Goal: Task Accomplishment & Management: Use online tool/utility

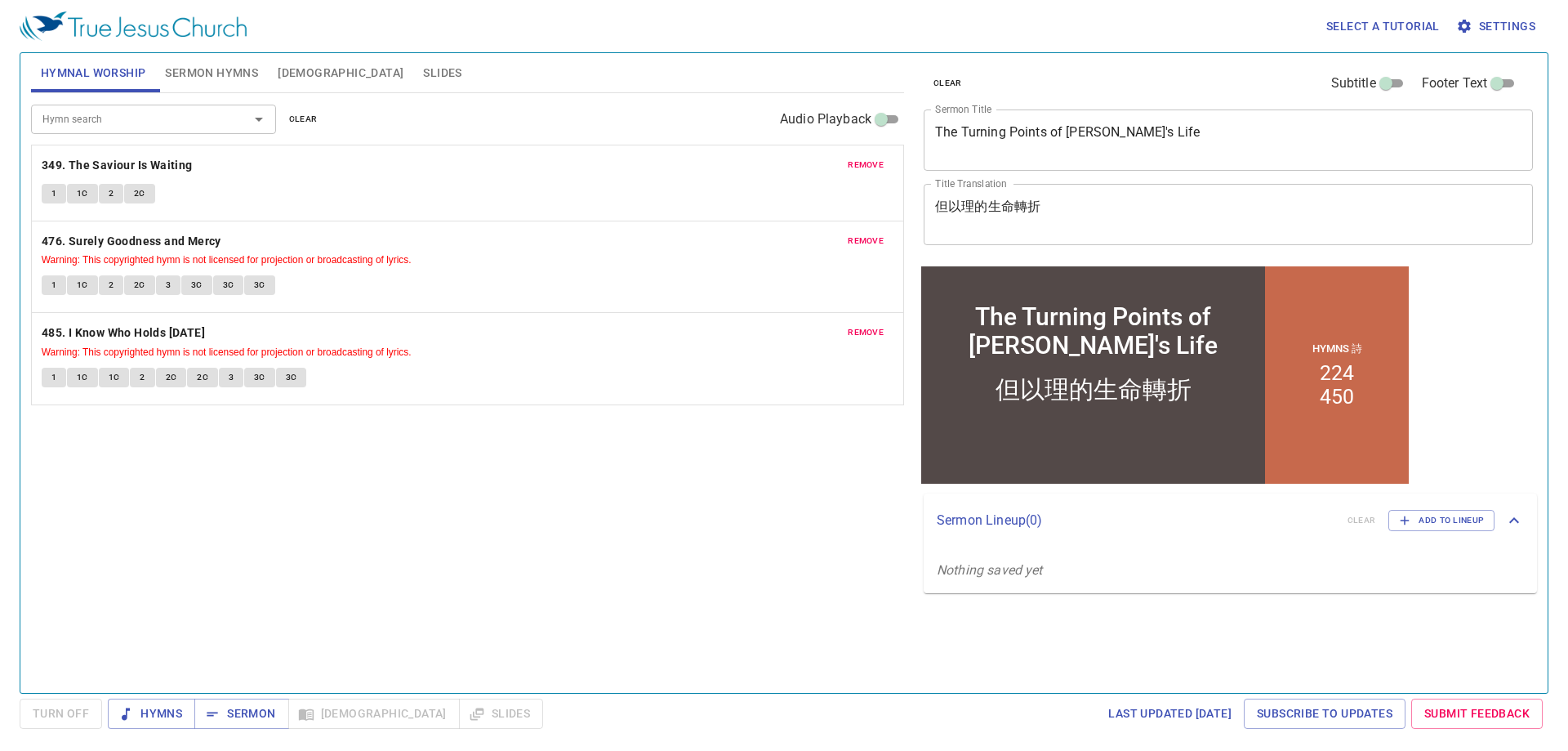
click at [1188, 139] on textarea "The Turning Points of Daniel's Life" at bounding box center [1228, 139] width 586 height 31
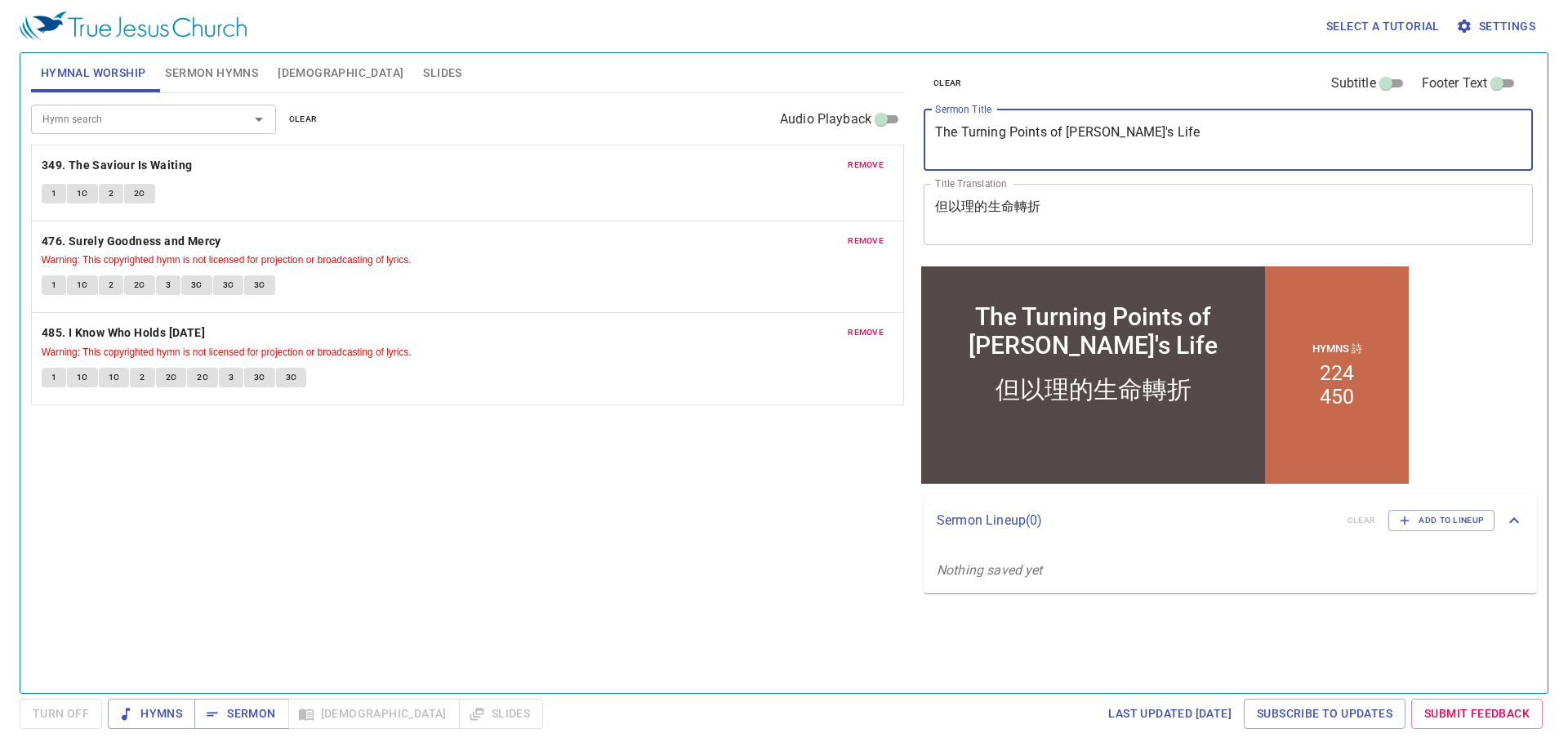
drag, startPoint x: 1200, startPoint y: 133, endPoint x: 901, endPoint y: 138, distance: 299.0
click at [901, 138] on div "Hymnal Worship Sermon Hymns Bible Slides Hymn search Hymn search clear Audio Pl…" at bounding box center [784, 366] width 1519 height 640
type textarea "The Ark has come to [GEOGRAPHIC_DATA]"
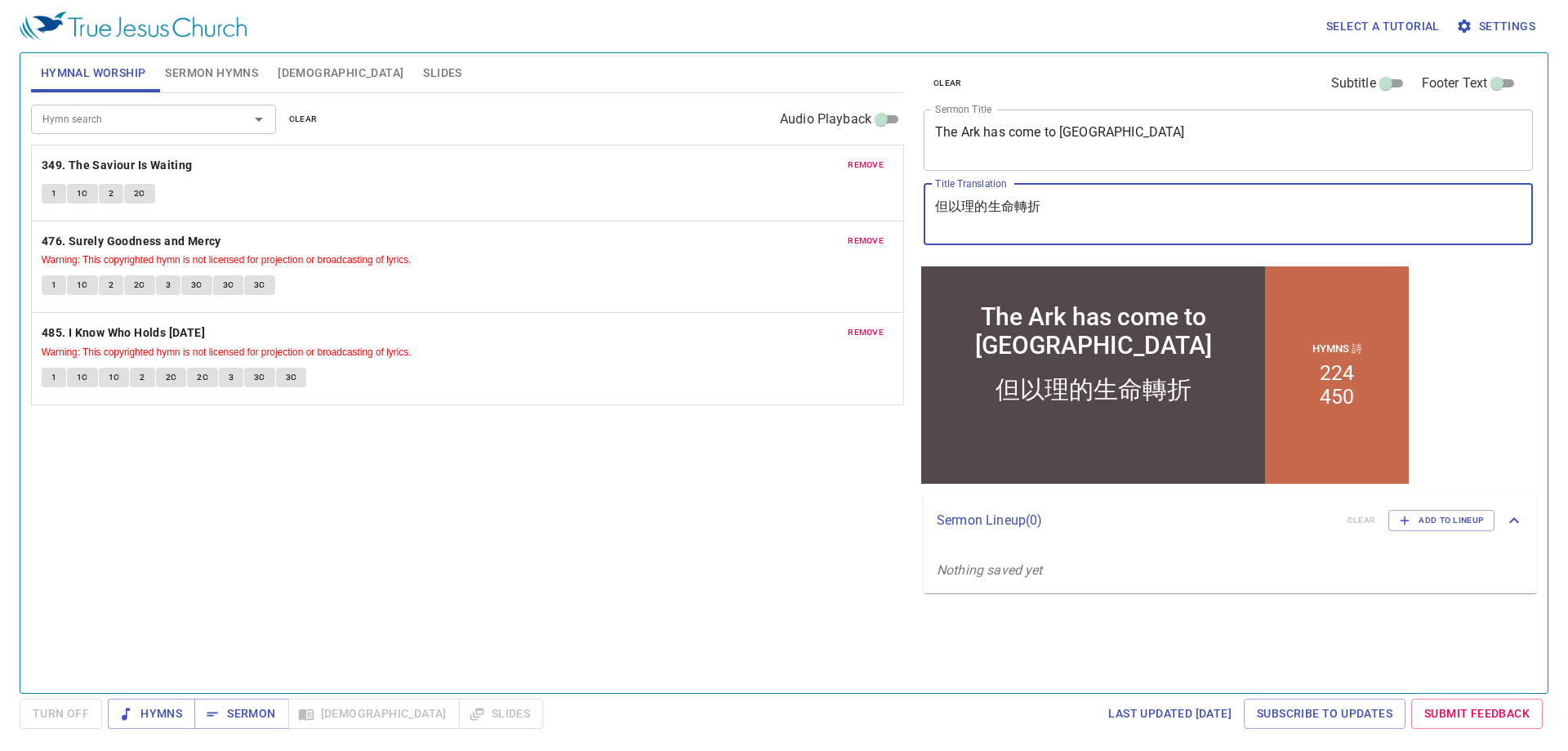
drag, startPoint x: 1055, startPoint y: 210, endPoint x: 851, endPoint y: 166, distance: 208.7
click at [851, 166] on div "Hymnal Worship Sermon Hymns Bible Slides Hymn search Hymn search clear Audio Pl…" at bounding box center [784, 366] width 1519 height 640
type textarea "約櫃來到耶路撒冷"
click at [220, 75] on span "Sermon Hymns" at bounding box center [211, 73] width 93 height 20
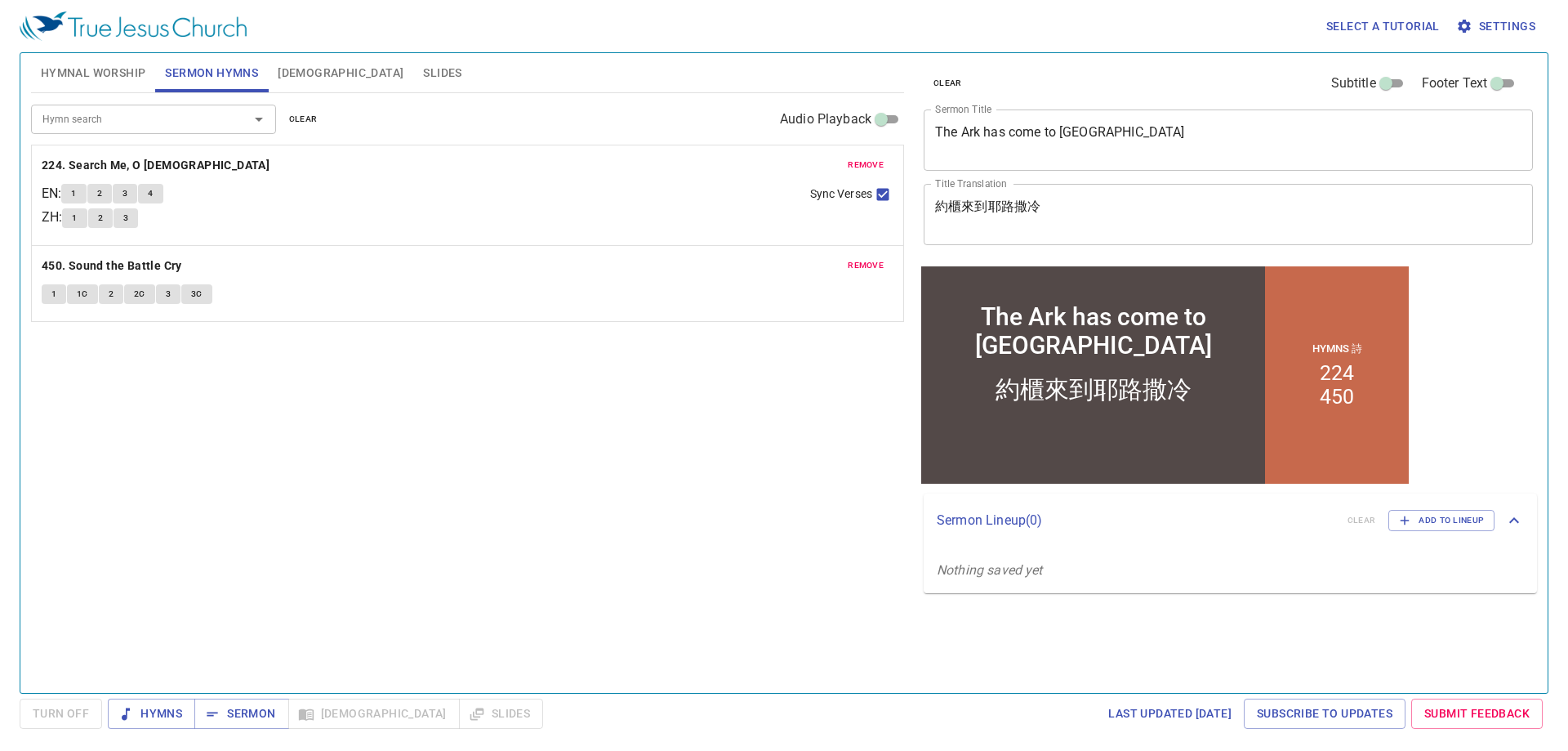
click at [308, 122] on span "clear" at bounding box center [303, 119] width 29 height 15
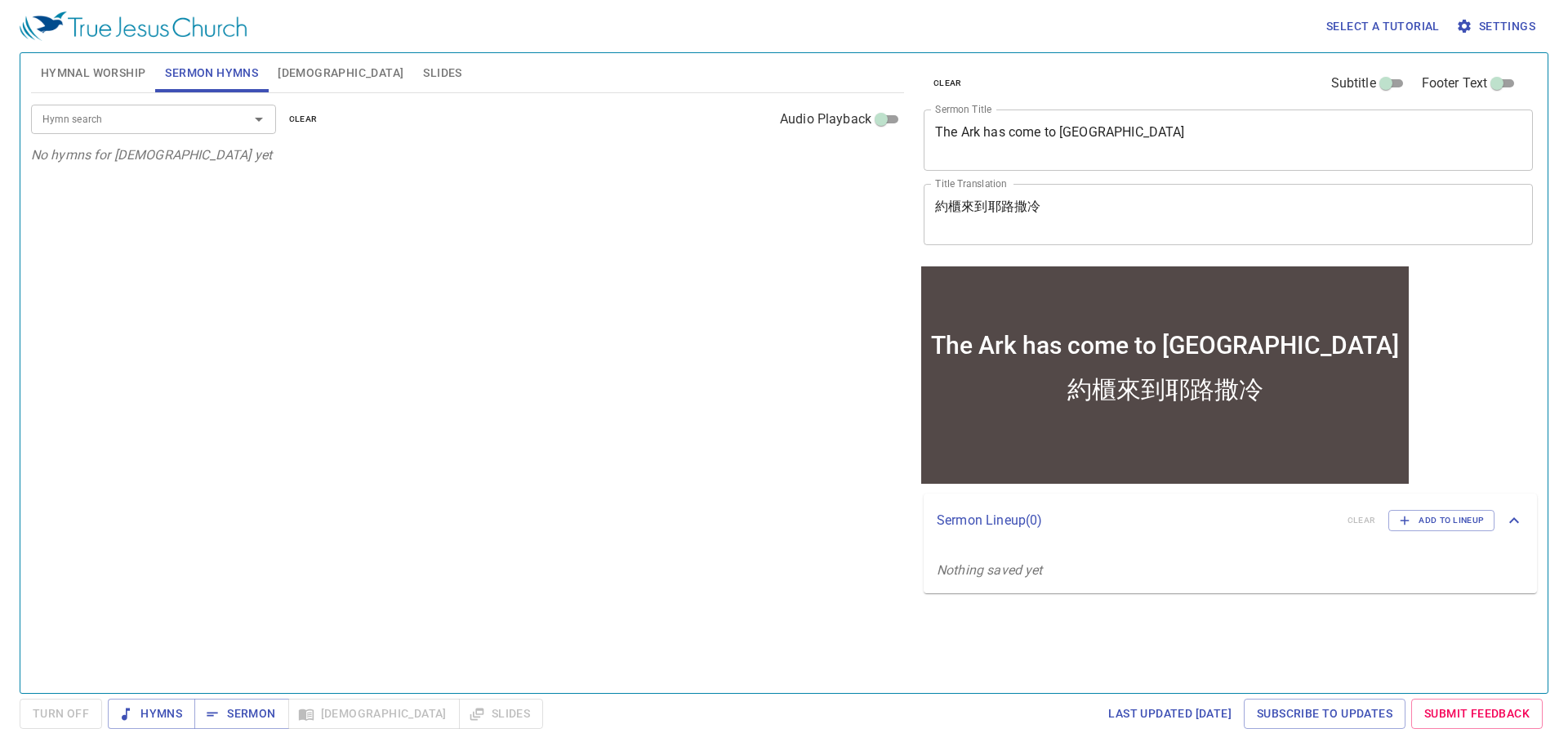
click at [212, 116] on input "Hymn search" at bounding box center [129, 119] width 187 height 18
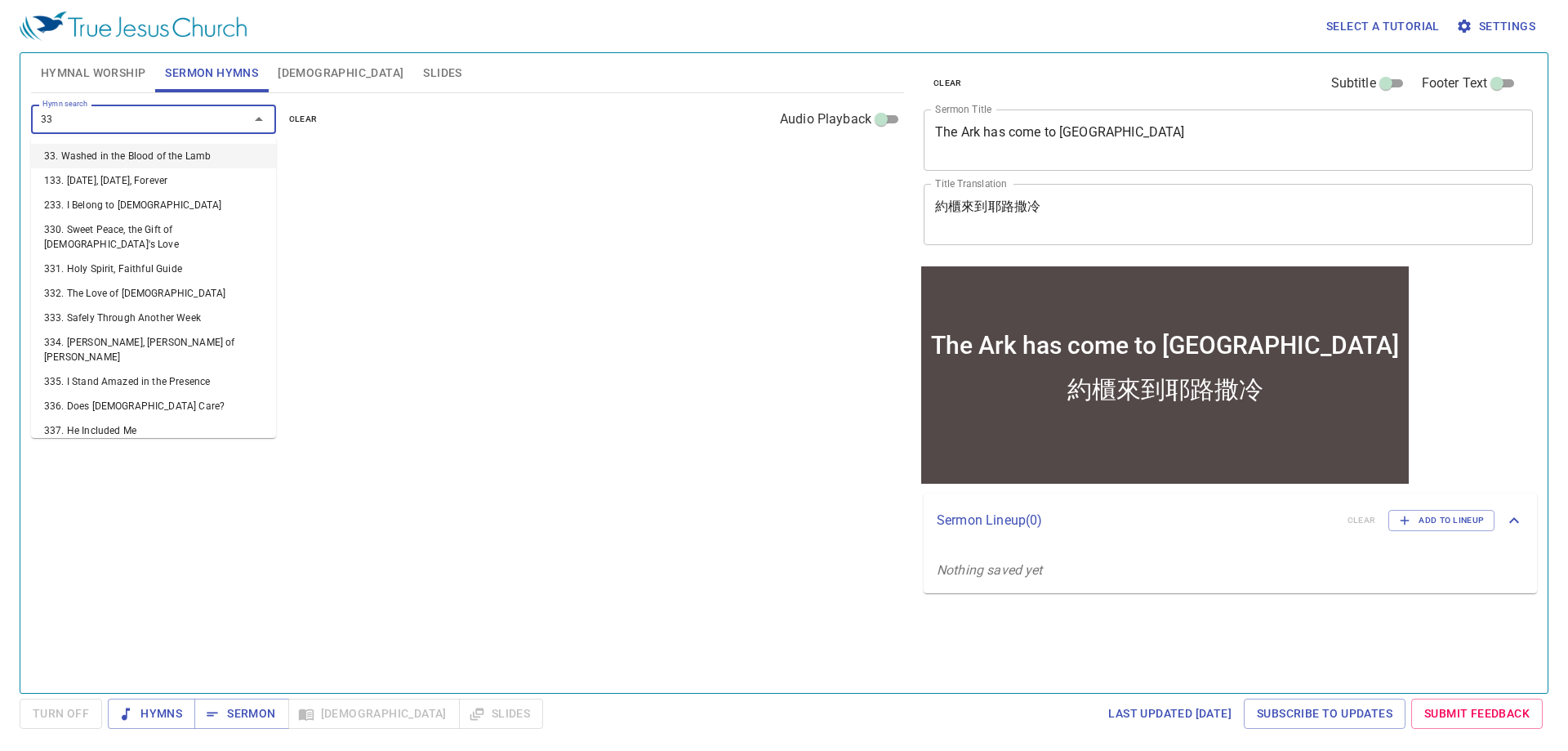
type input "333"
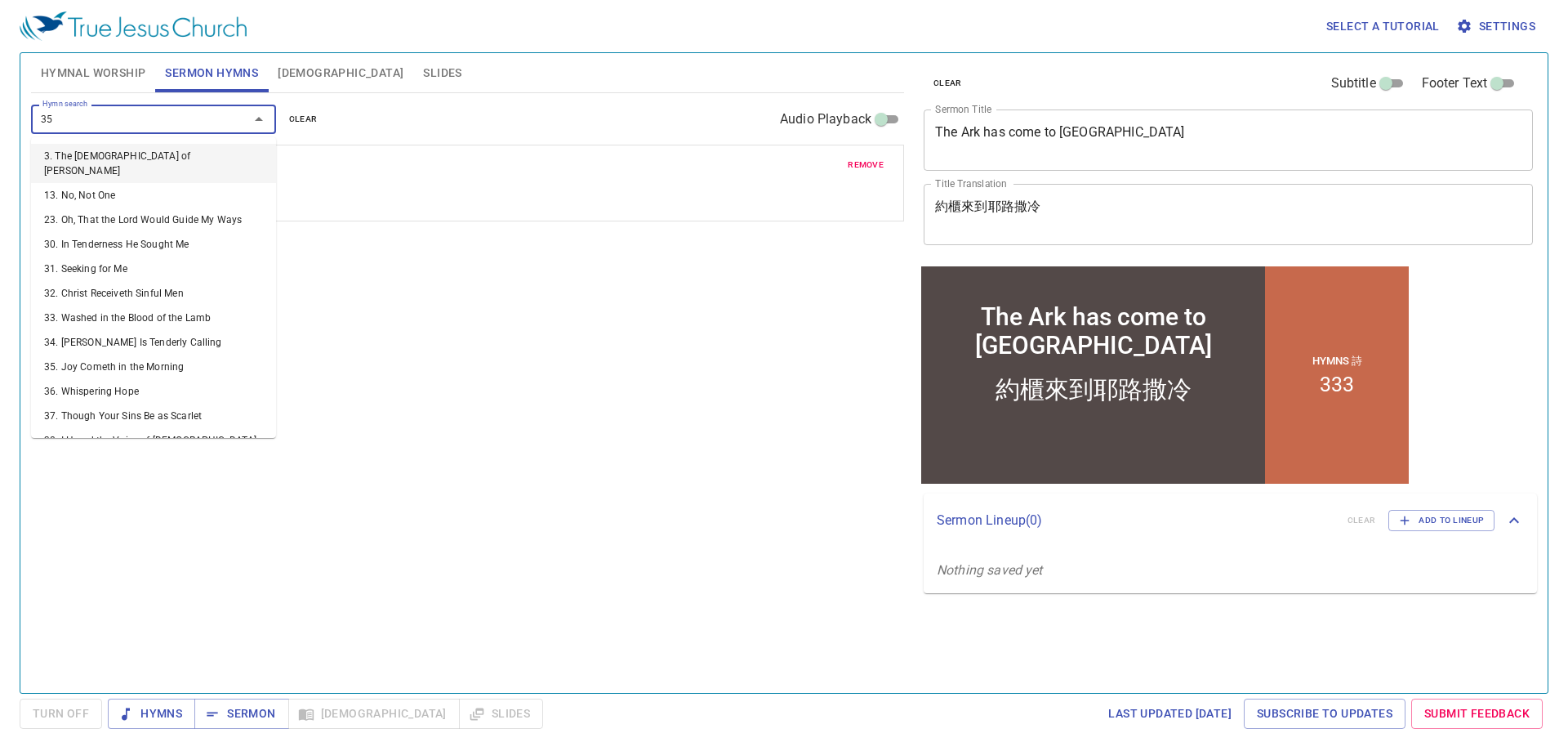
type input "351"
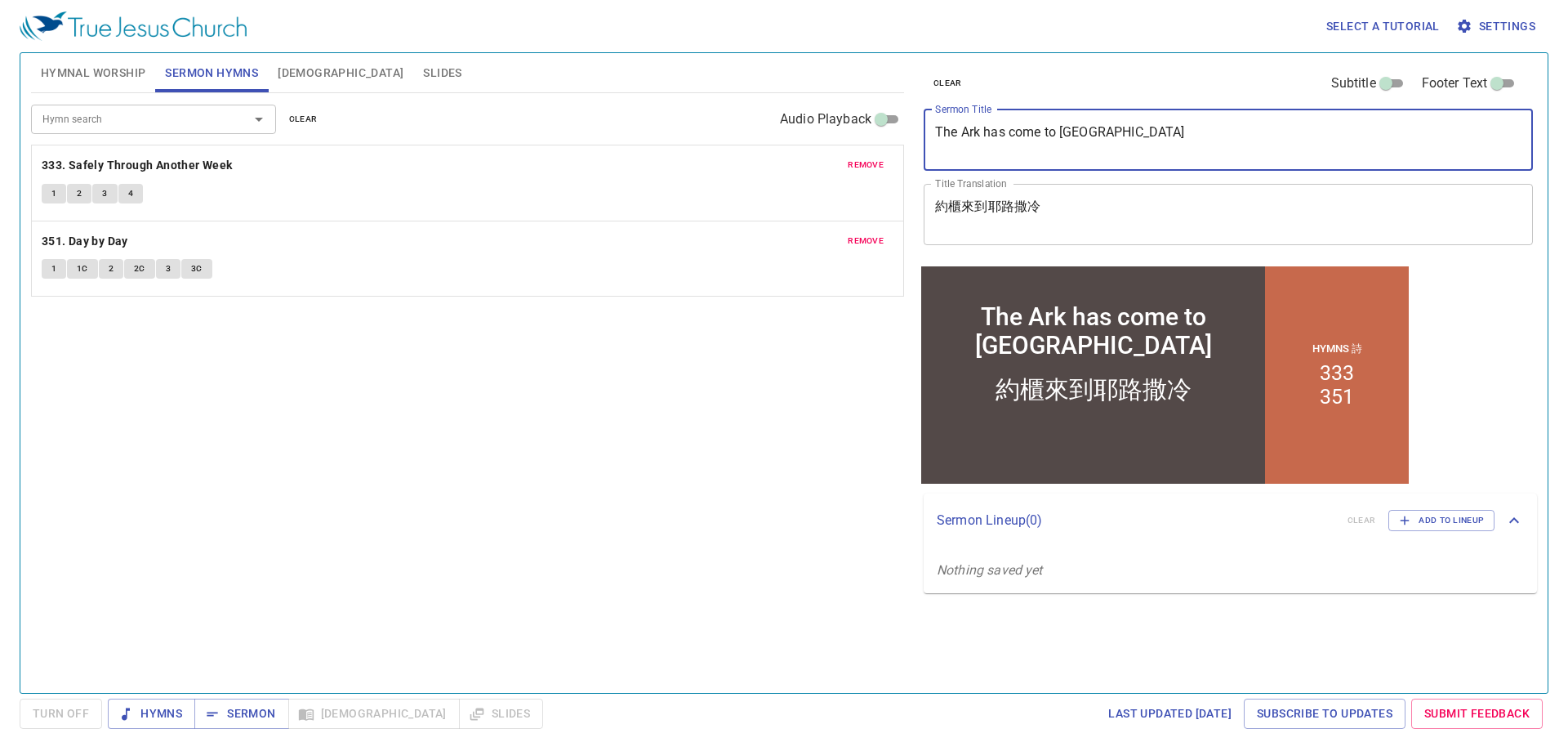
drag, startPoint x: 1121, startPoint y: 135, endPoint x: 911, endPoint y: 146, distance: 210.3
click at [911, 146] on div "clear Subtitle Footer Text Sermon Title The Ark has come to Jerusalem x Sermon …" at bounding box center [1226, 366] width 633 height 640
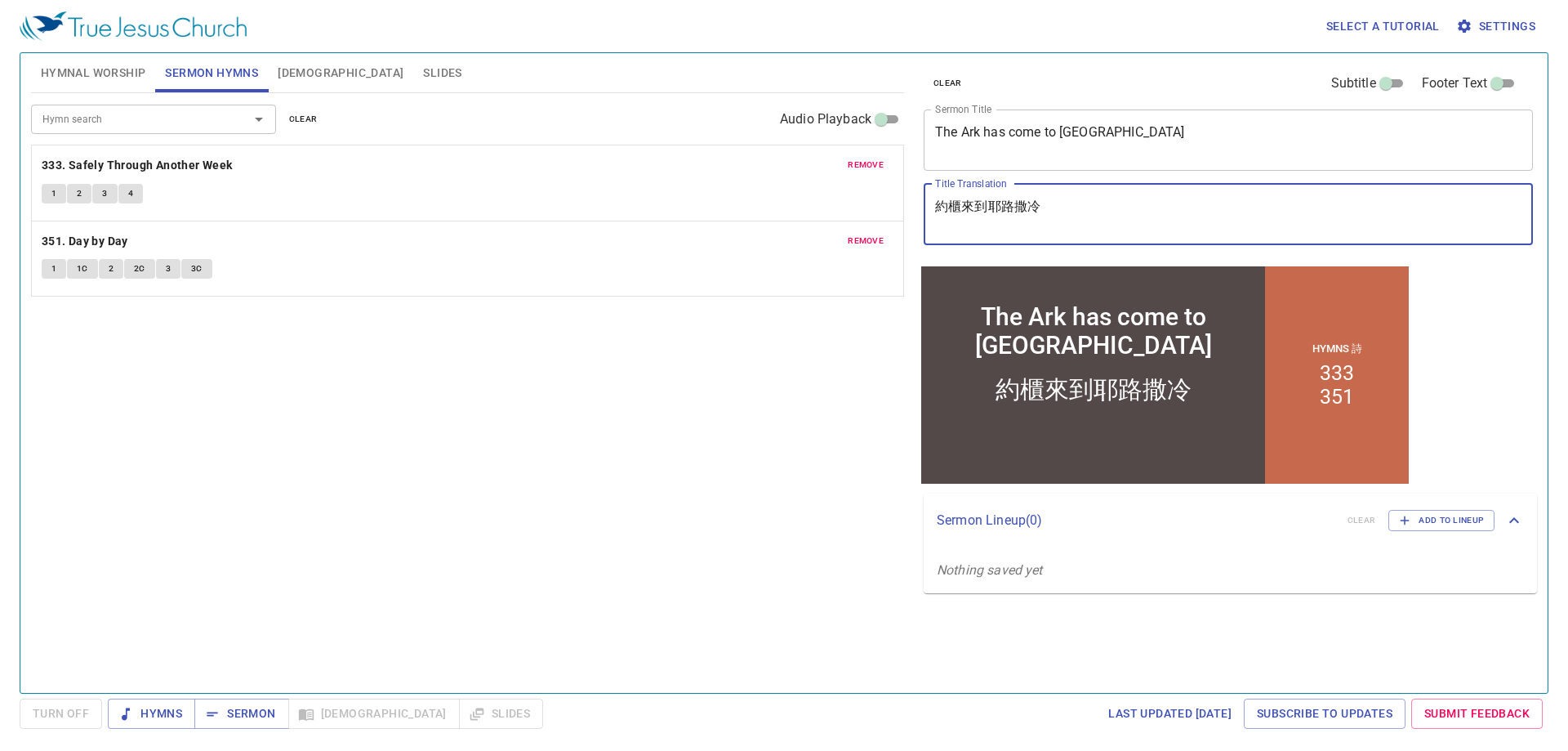
drag, startPoint x: 1018, startPoint y: 207, endPoint x: 875, endPoint y: 199, distance: 143.2
click at [875, 199] on div "Hymnal Worship Sermon Hymns Bible Slides Hymn search Hymn search clear Audio Pl…" at bounding box center [784, 366] width 1519 height 640
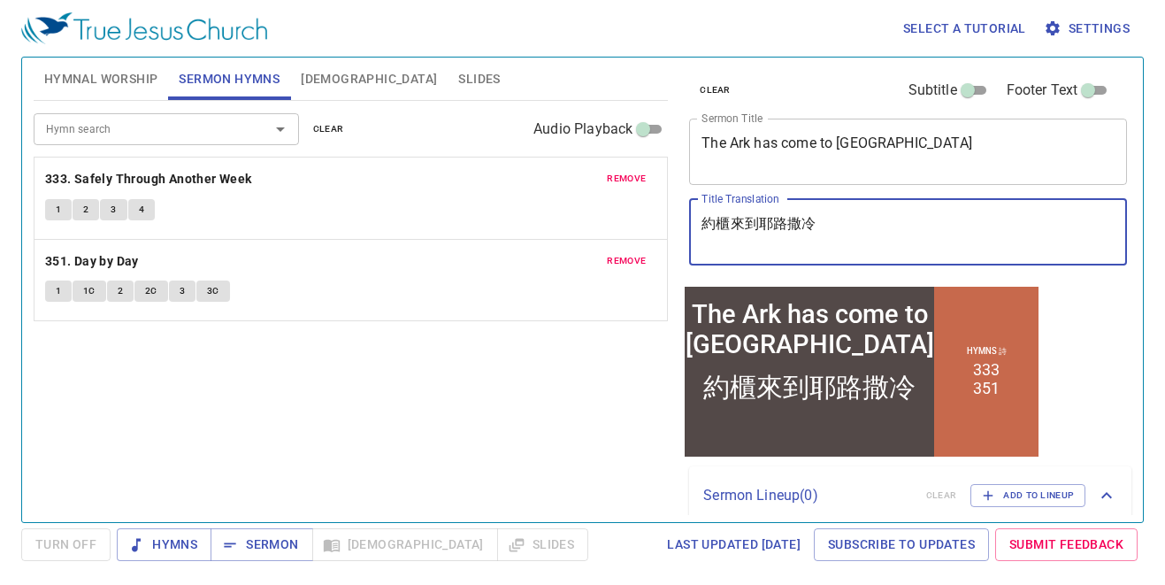
click at [479, 437] on div "Hymn search Hymn search clear Audio Playback remove 333. Safely Through Another…" at bounding box center [351, 304] width 634 height 406
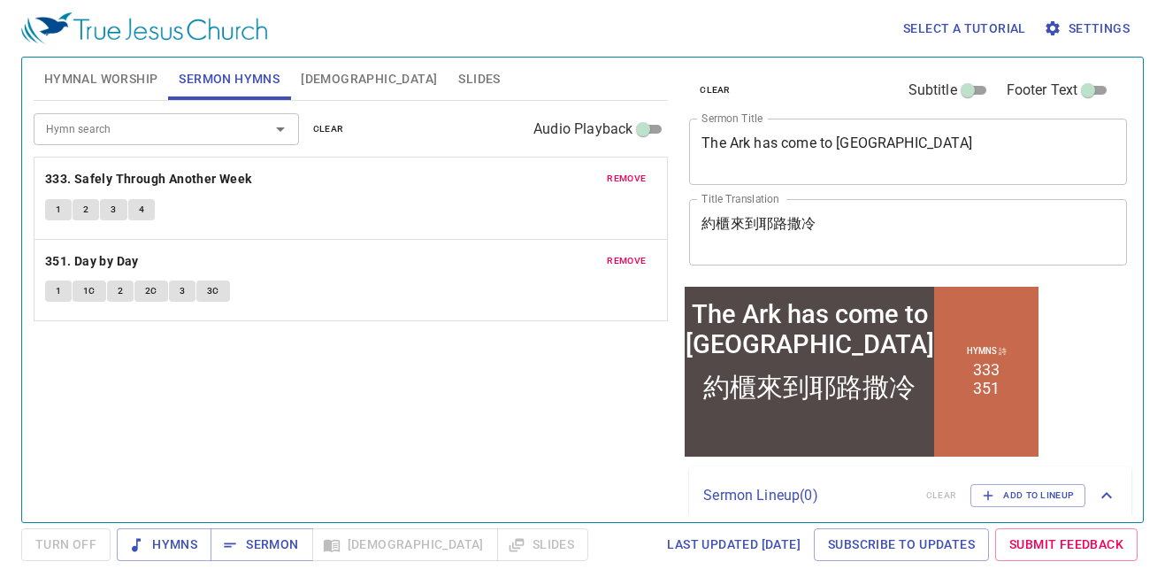
click at [124, 85] on span "Hymnal Worship" at bounding box center [101, 79] width 114 height 22
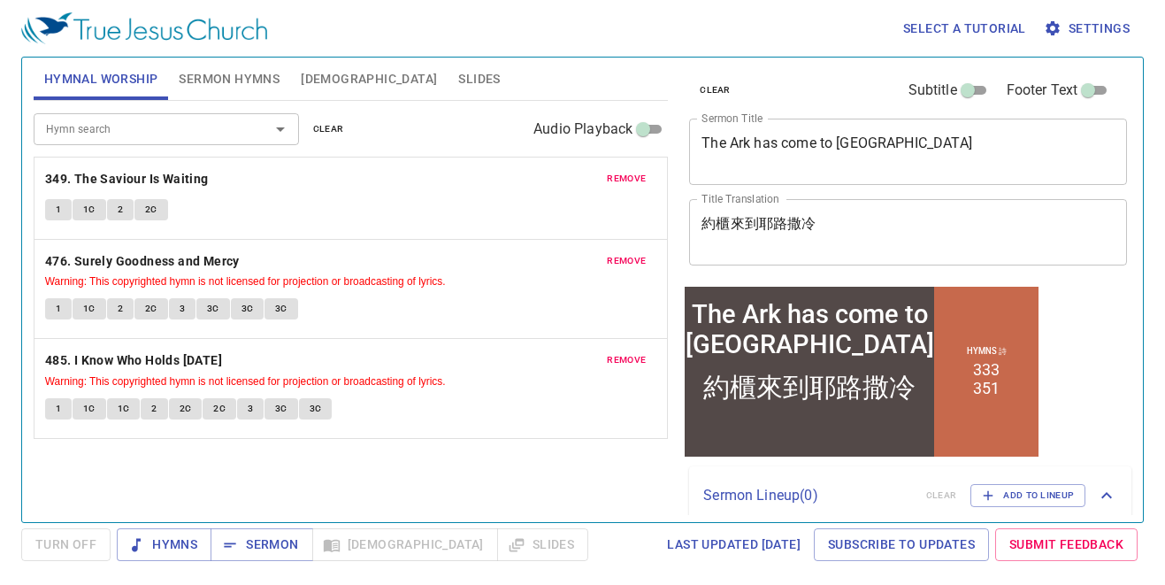
click at [335, 136] on span "clear" at bounding box center [328, 129] width 31 height 16
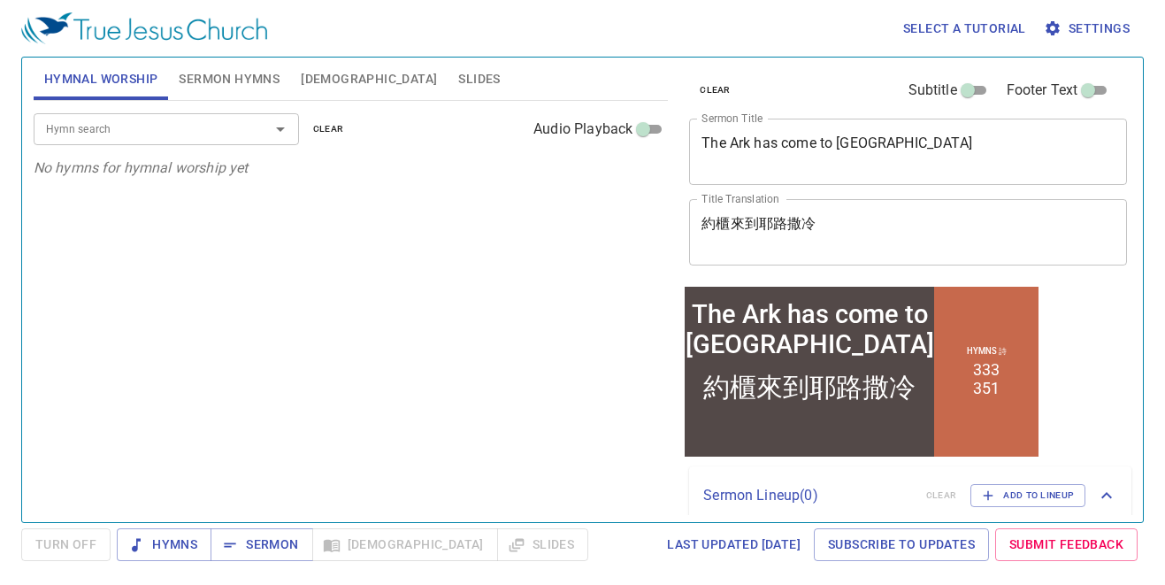
click at [114, 142] on div "Hymn search" at bounding box center [166, 128] width 265 height 31
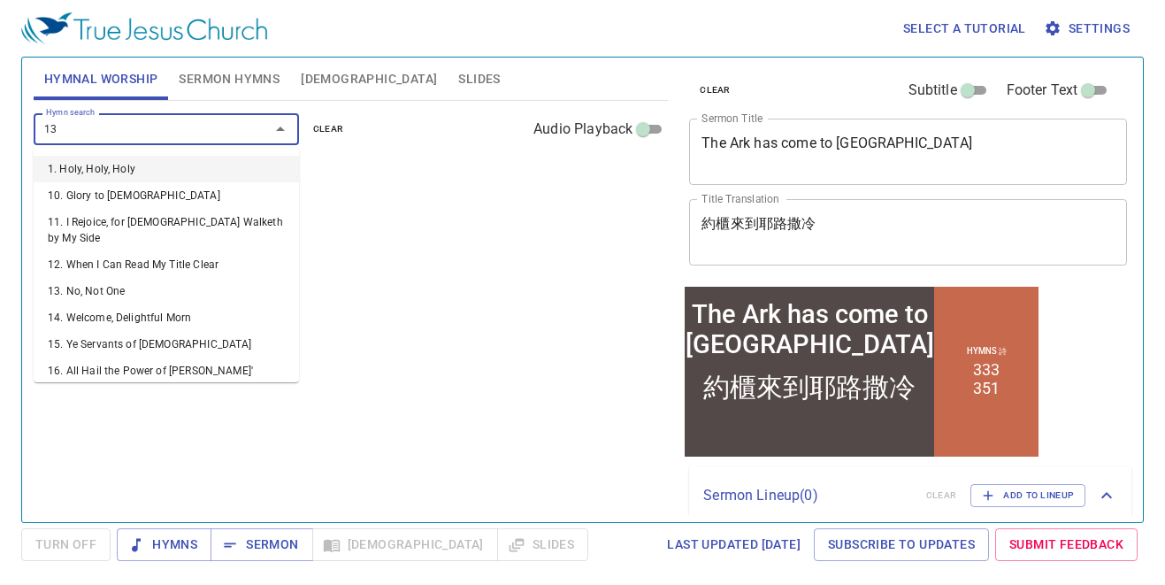
type input "133"
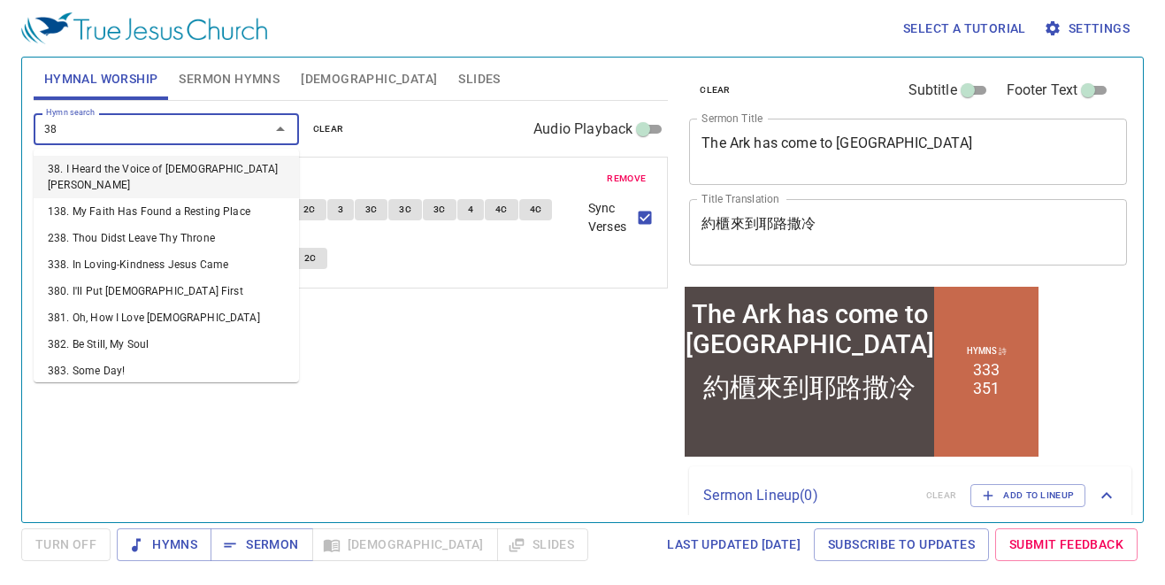
type input "389"
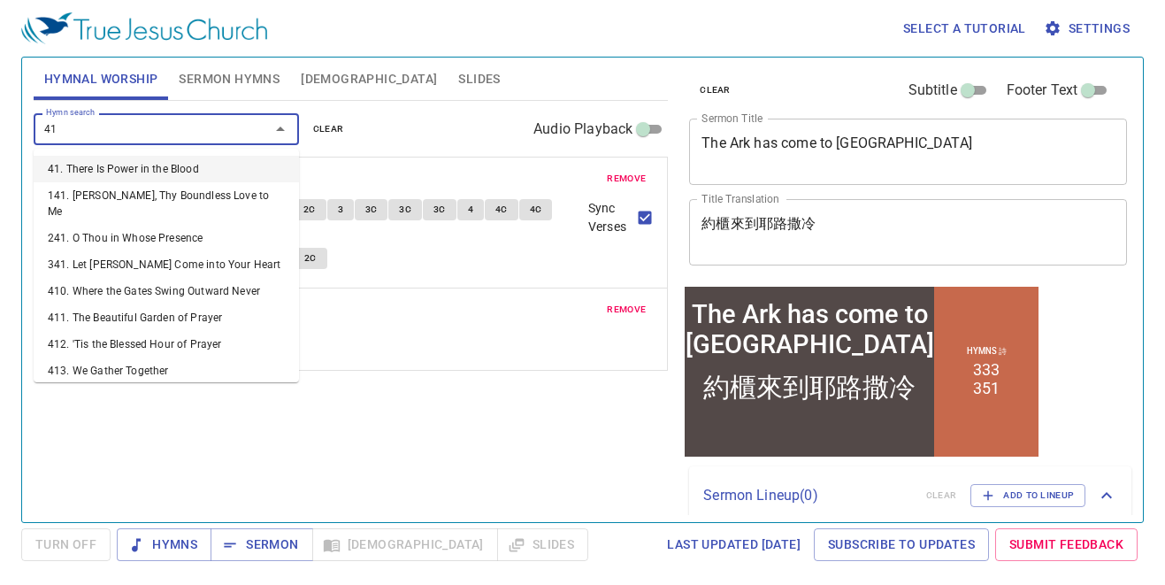
type input "419"
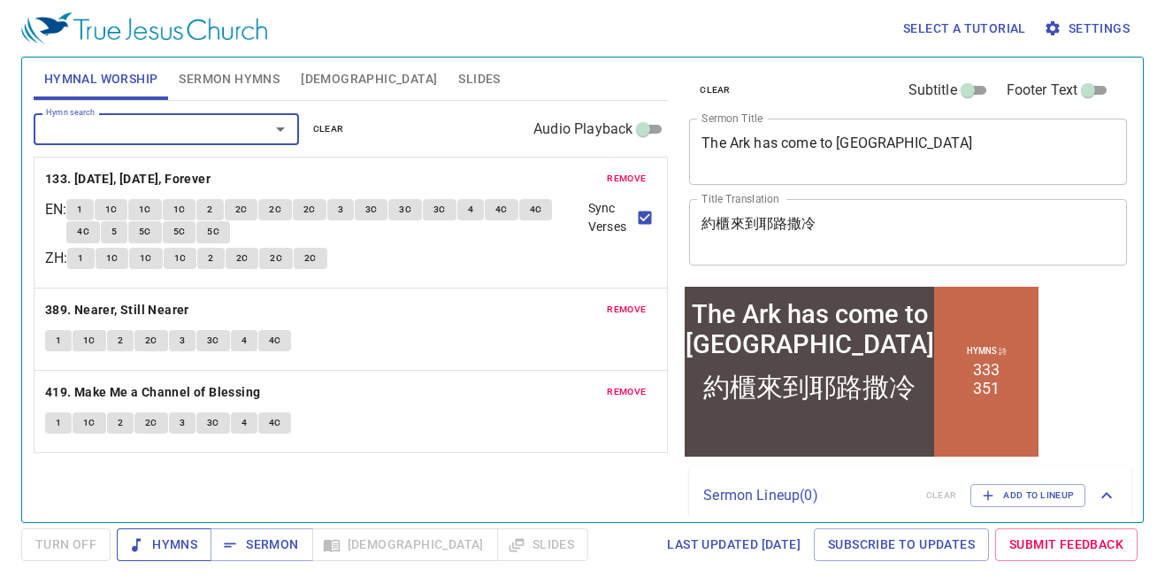
click at [187, 547] on span "Hymns" at bounding box center [164, 544] width 66 height 22
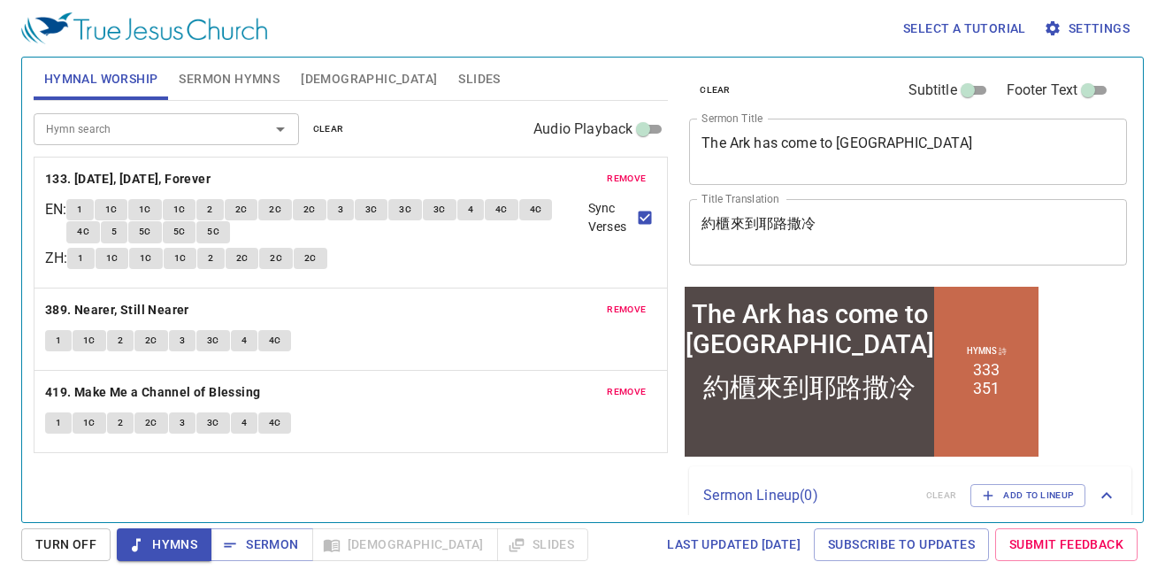
click at [453, 80] on div "Hymnal Worship Sermon Hymns Bible Slides" at bounding box center [351, 78] width 634 height 42
click at [82, 210] on span "1" at bounding box center [79, 210] width 5 height 16
click at [118, 209] on span "1C" at bounding box center [111, 210] width 12 height 16
click at [186, 210] on span "1C" at bounding box center [179, 210] width 12 height 16
click at [645, 218] on input "Sync Verses" at bounding box center [644, 221] width 23 height 23
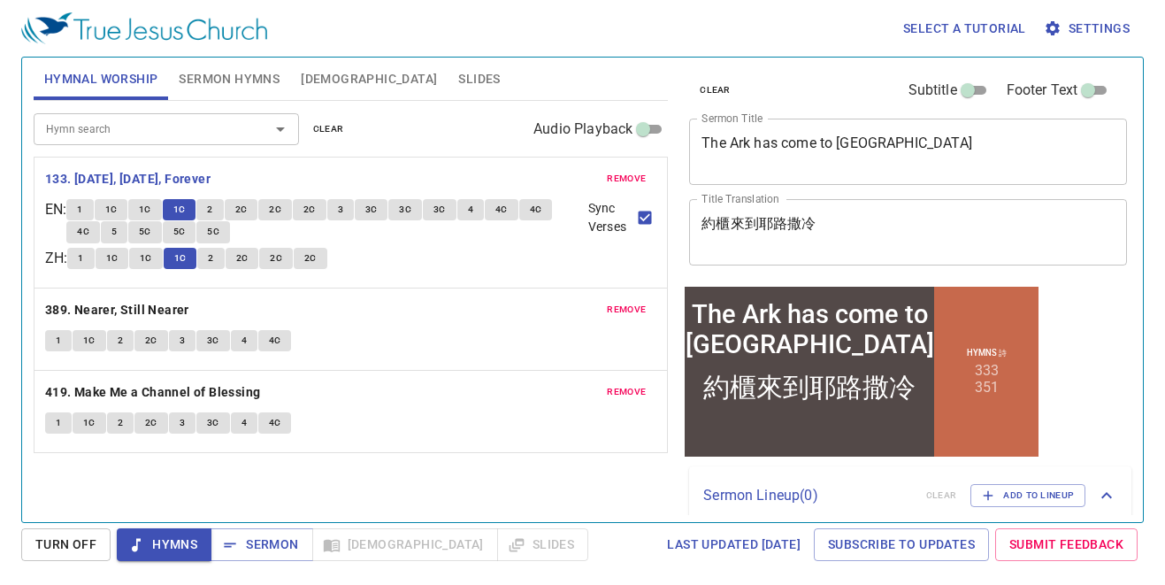
checkbox input "false"
click at [126, 234] on button "5" at bounding box center [114, 231] width 27 height 21
click at [215, 256] on button "2" at bounding box center [210, 258] width 27 height 21
click at [149, 234] on span "5C" at bounding box center [145, 232] width 12 height 16
click at [247, 256] on button "2C" at bounding box center [243, 258] width 34 height 21
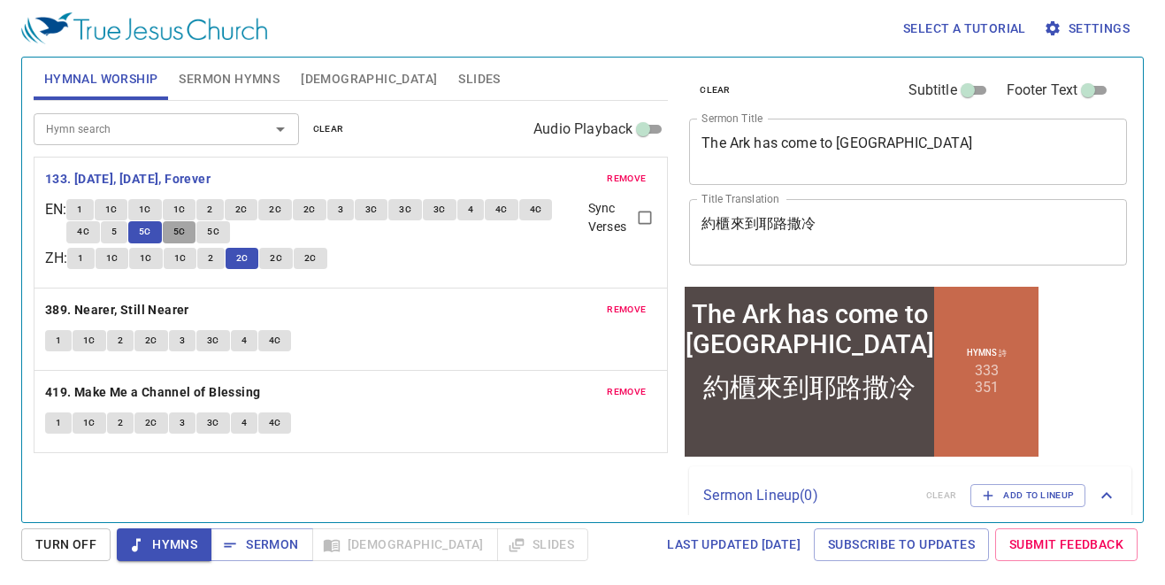
click at [194, 237] on button "5C" at bounding box center [180, 231] width 34 height 21
click at [279, 259] on span "2C" at bounding box center [276, 258] width 12 height 16
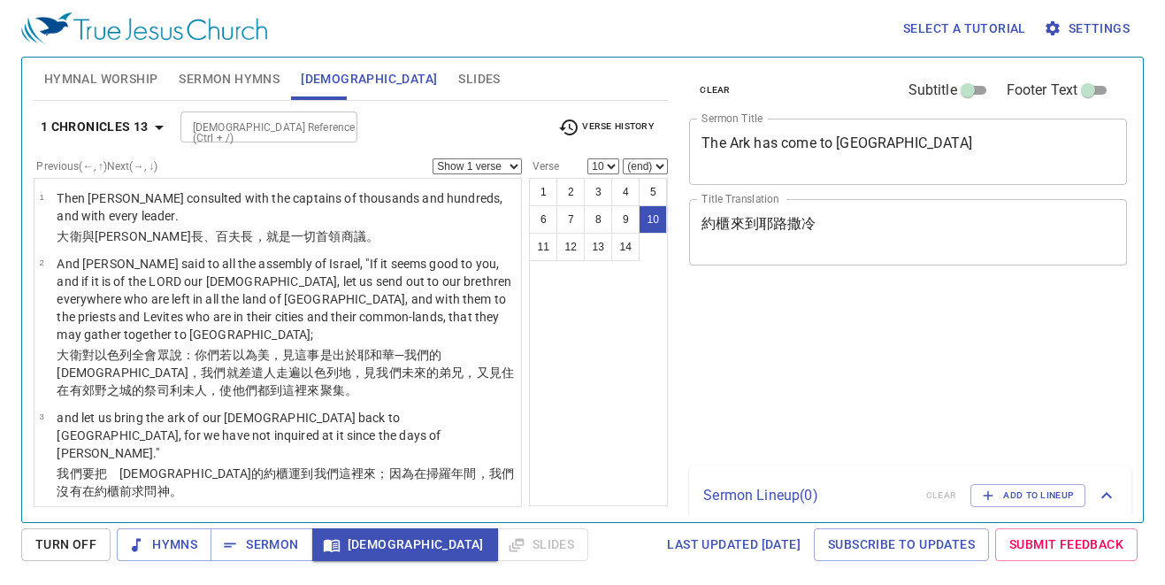
select select "10"
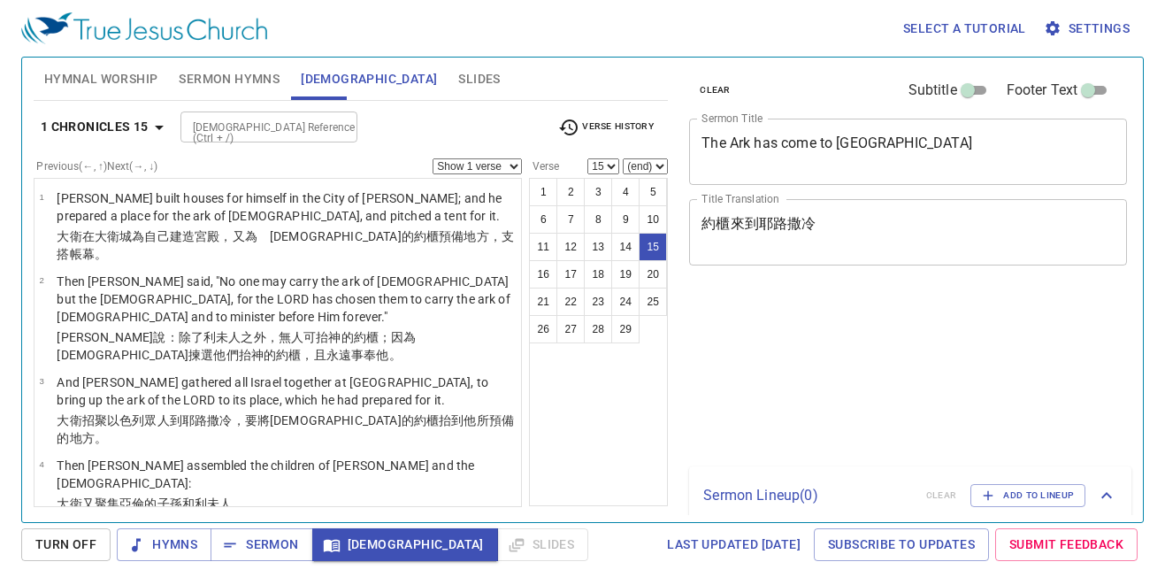
select select "15"
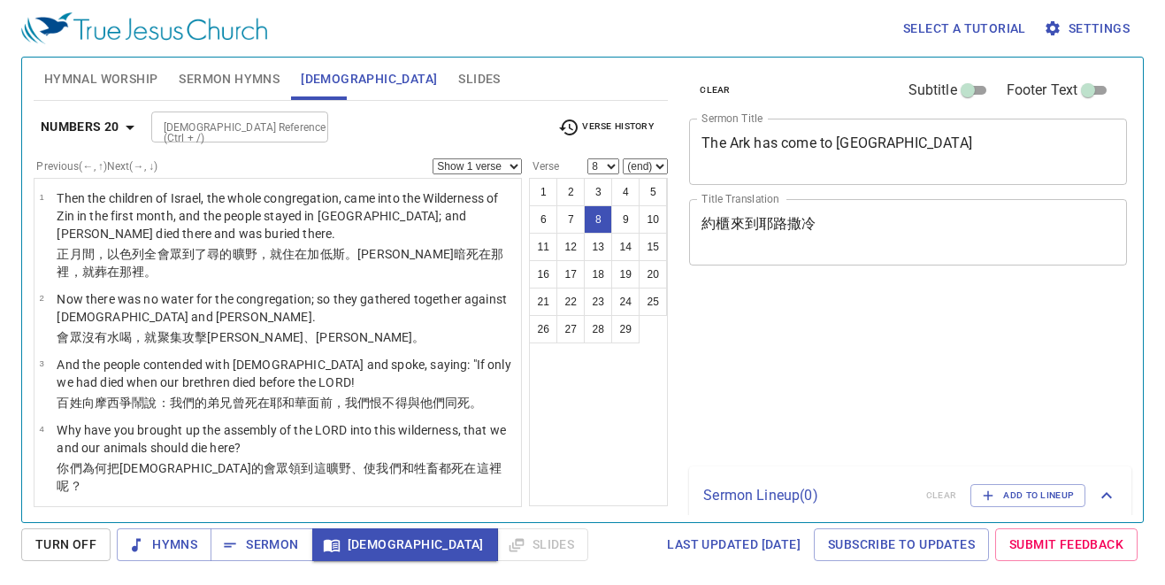
select select "8"
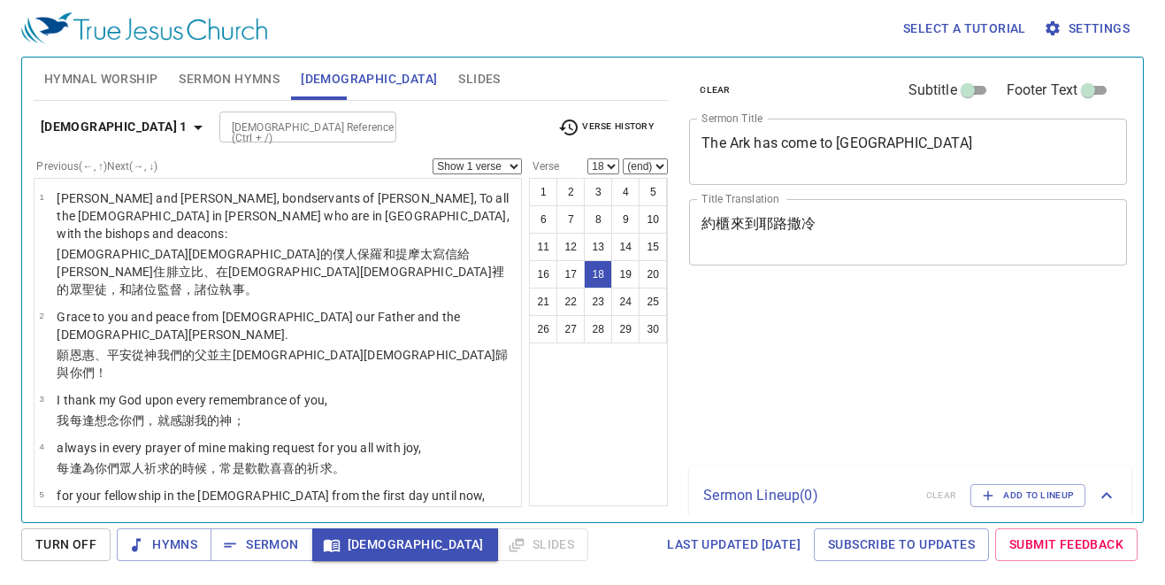
select select "18"
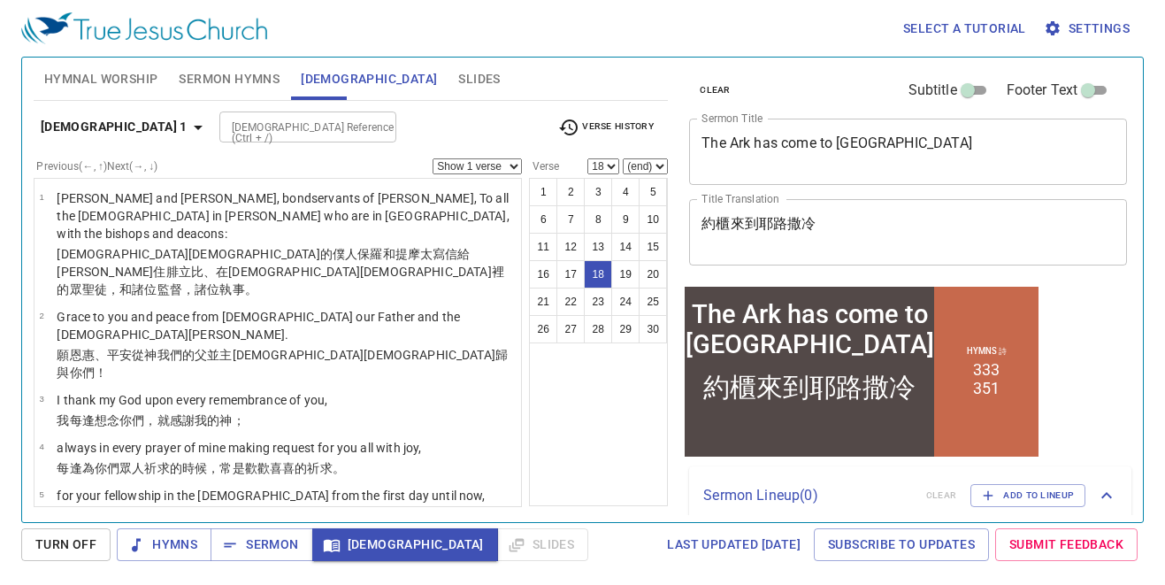
scroll to position [1015, 0]
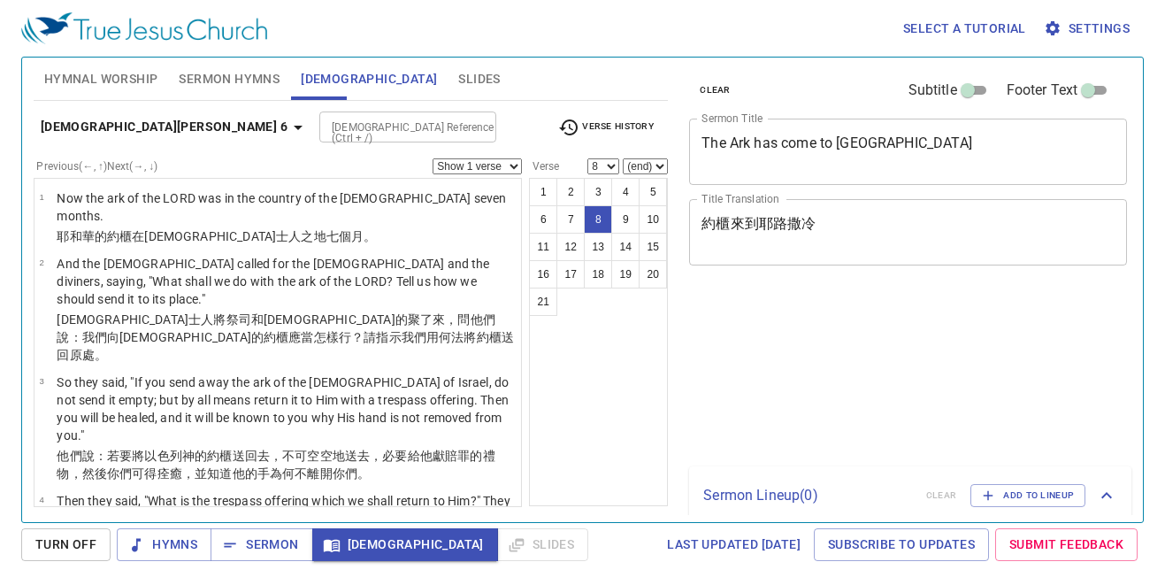
select select "8"
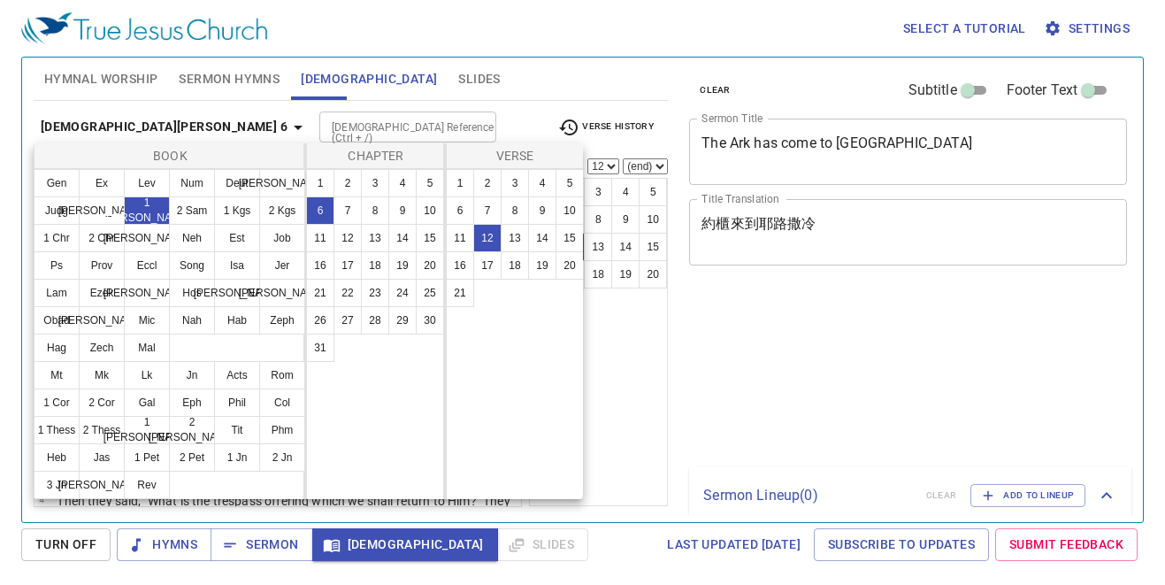
select select "12"
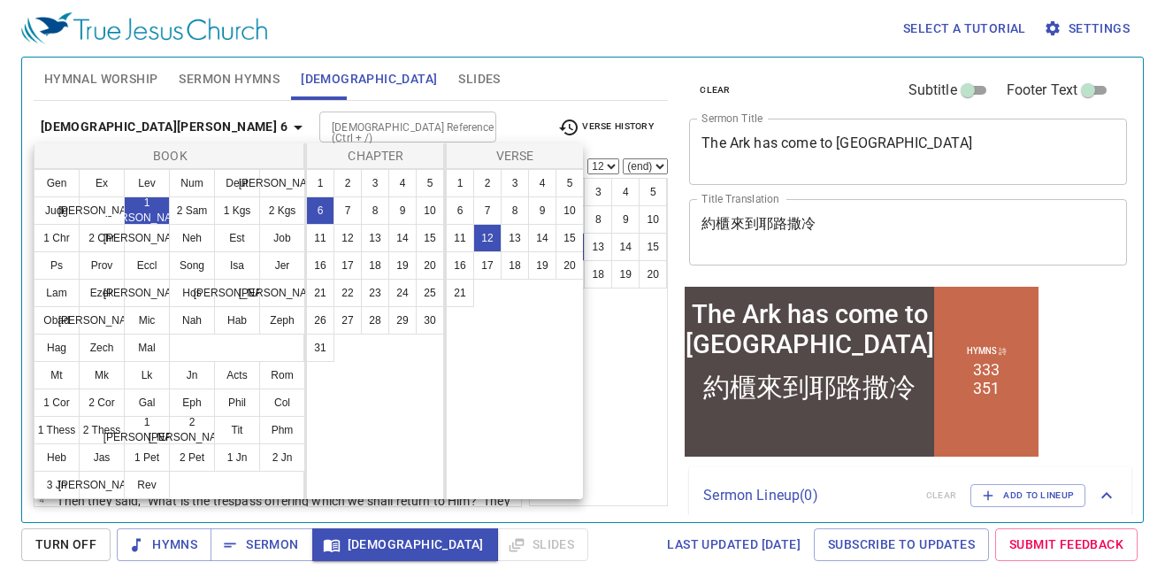
scroll to position [814, 0]
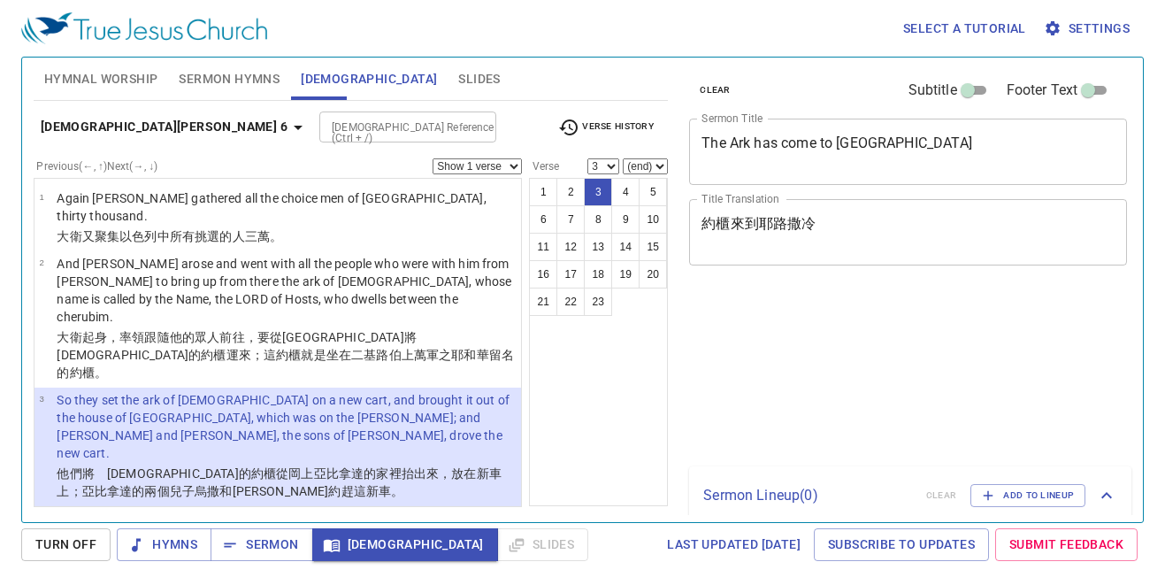
select select "3"
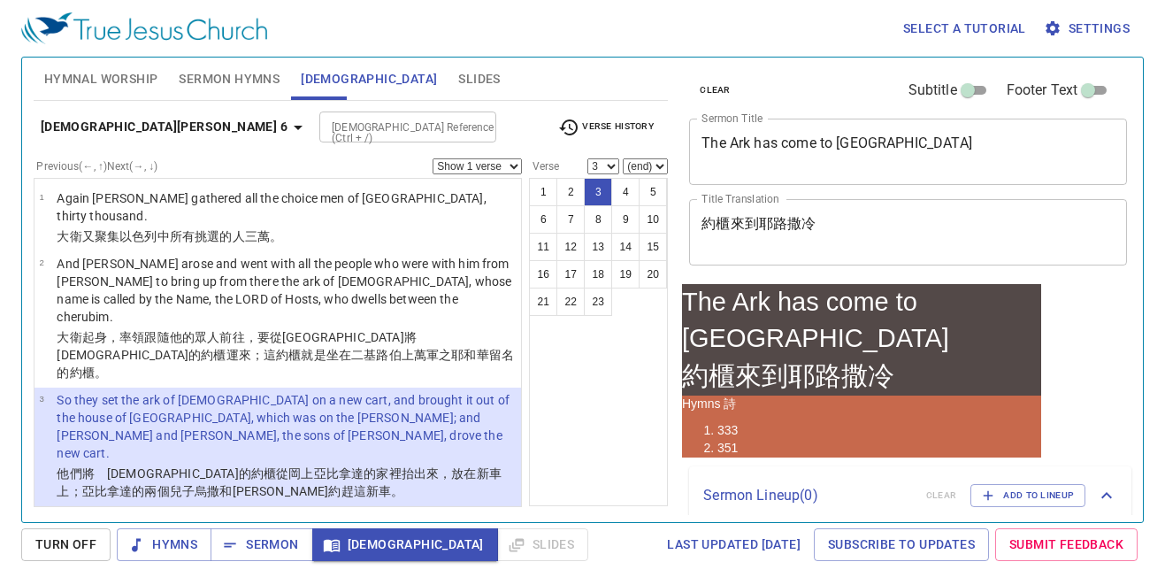
click at [73, 113] on button "2 Samuel 6" at bounding box center [175, 127] width 282 height 33
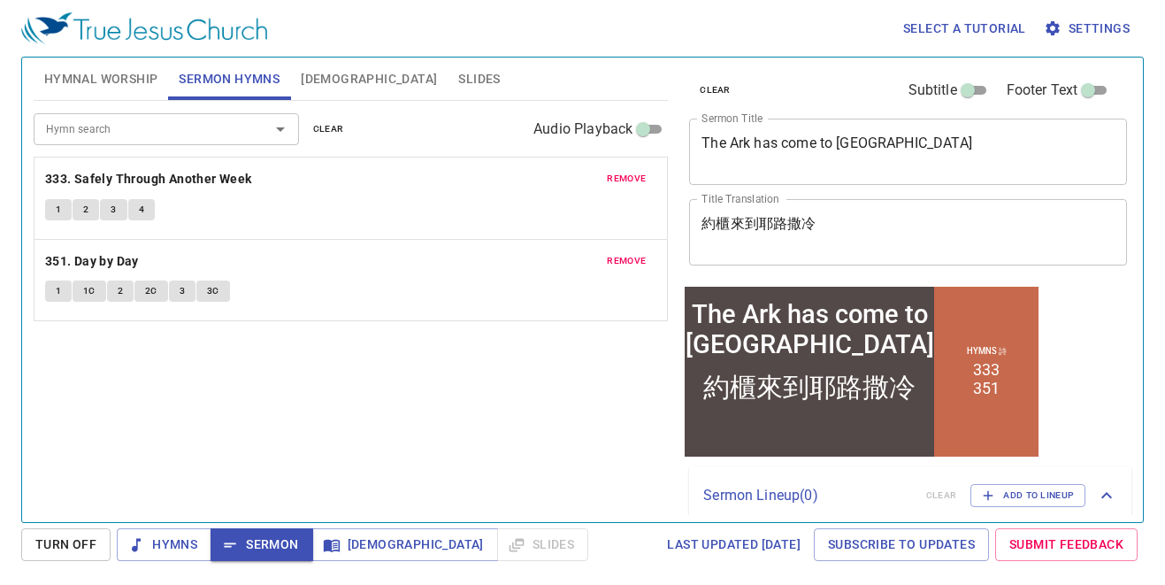
click at [56, 288] on span "1" at bounding box center [58, 291] width 5 height 16
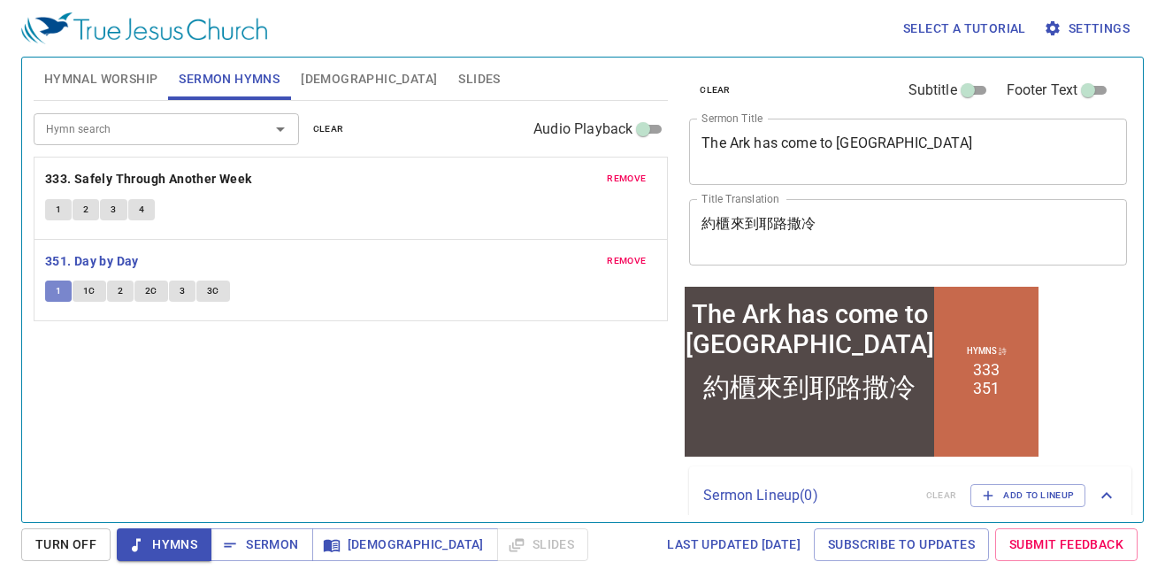
click at [61, 288] on span "1" at bounding box center [58, 291] width 5 height 16
